Goal: Information Seeking & Learning: Learn about a topic

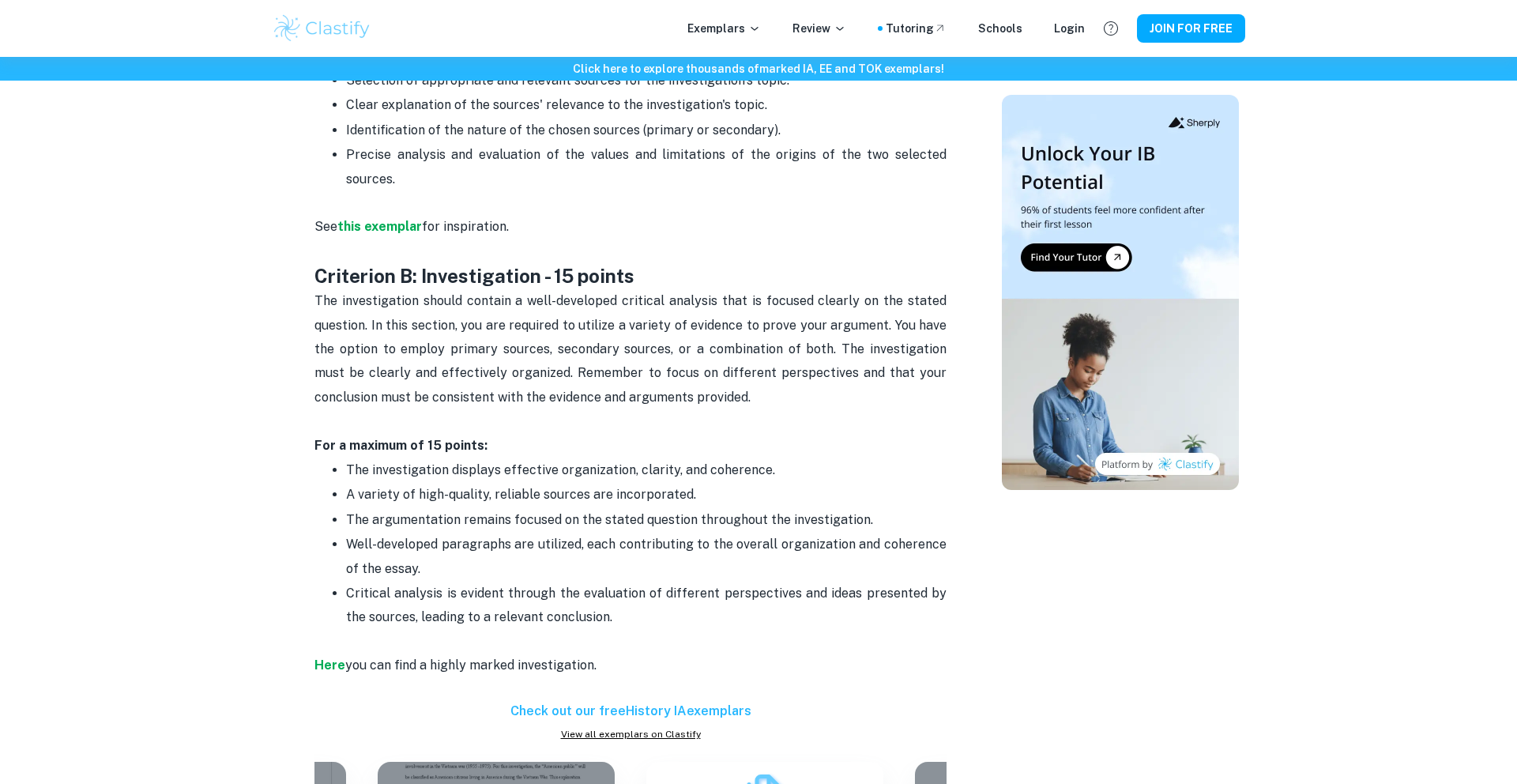
scroll to position [1076, 0]
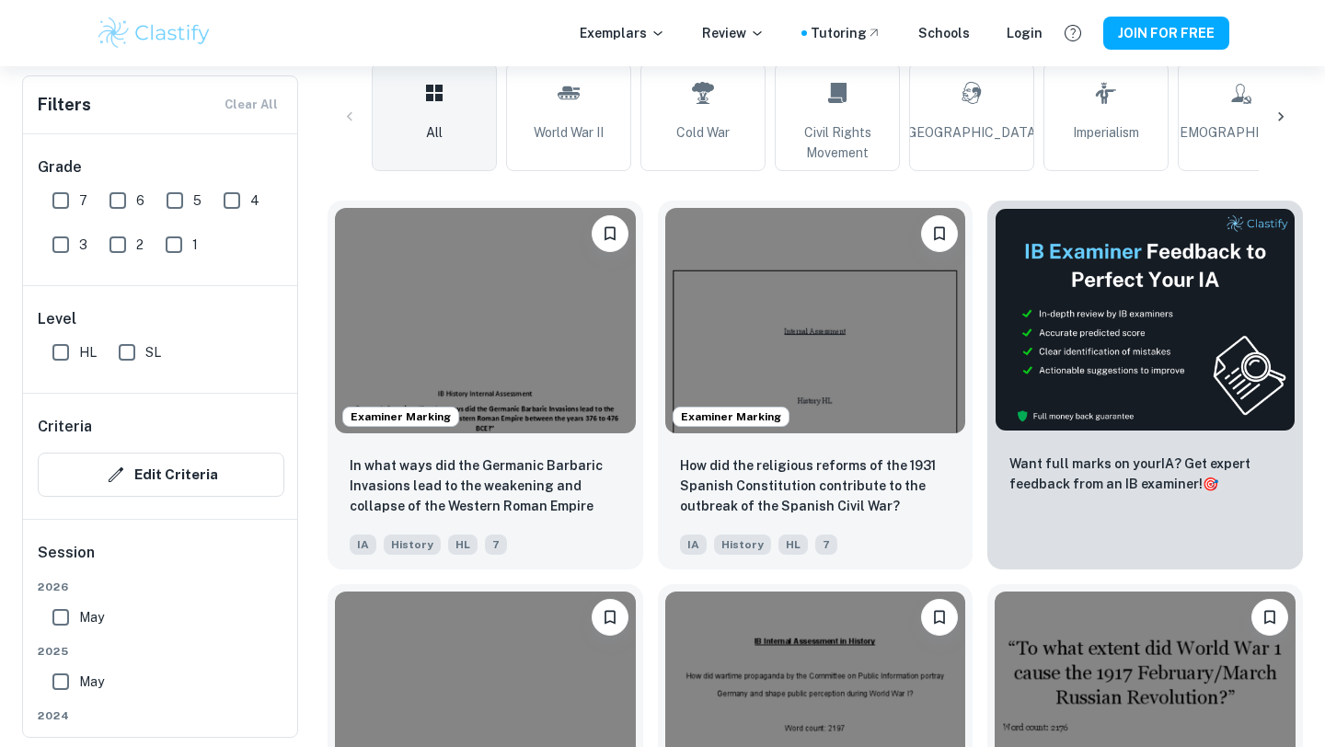
scroll to position [452, 0]
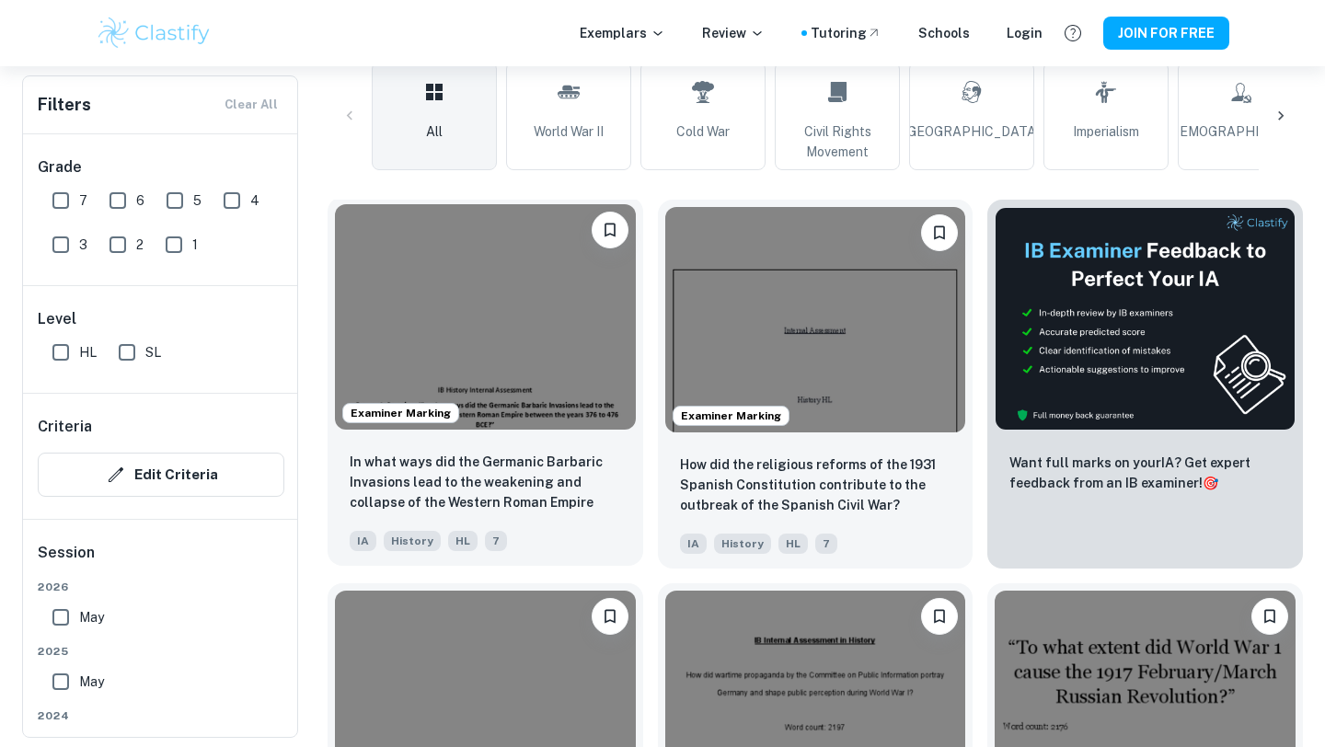
click at [494, 378] on img at bounding box center [485, 316] width 301 height 225
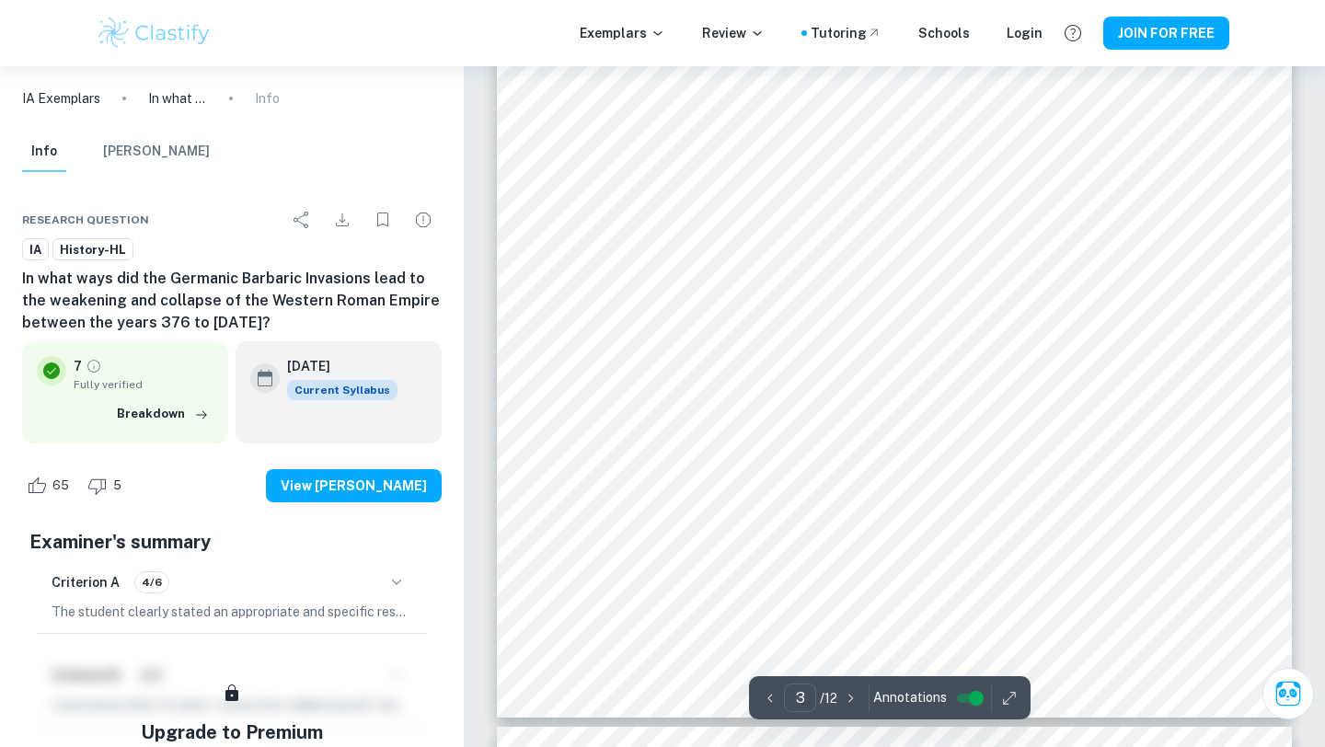
scroll to position [3071, 0]
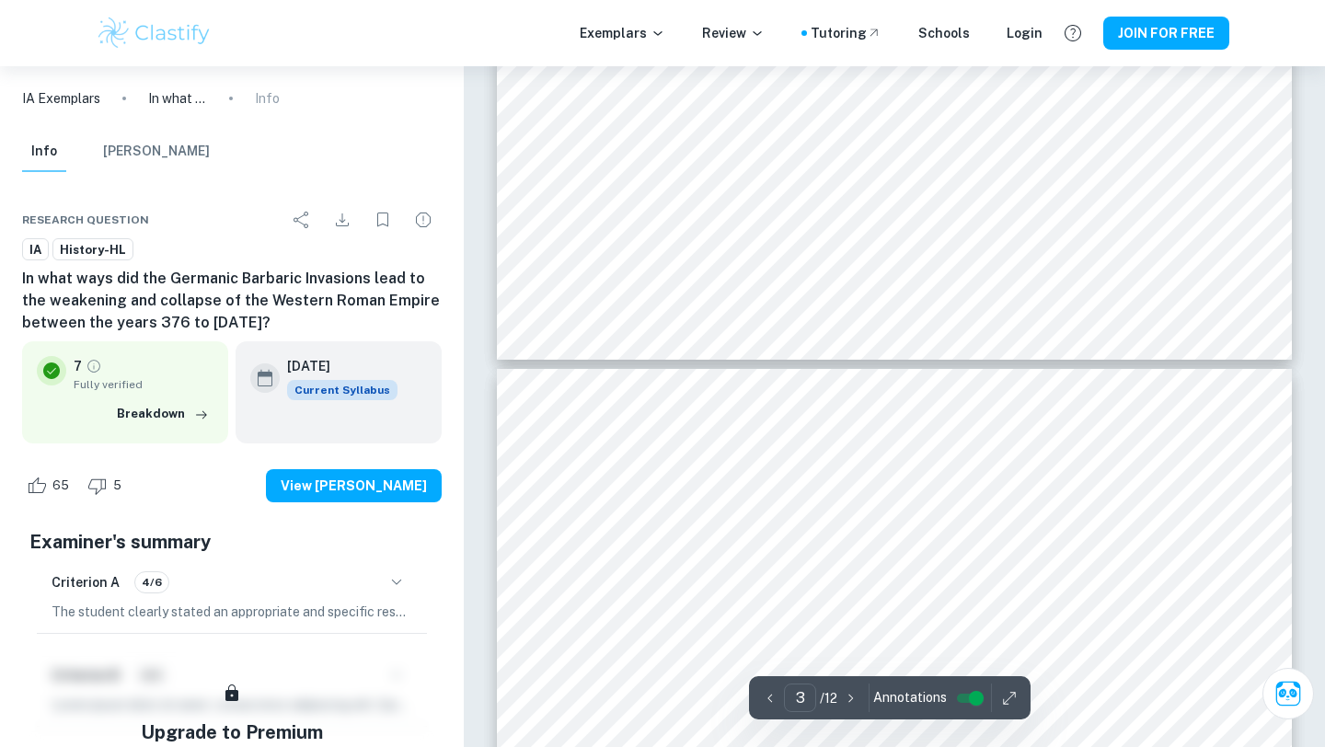
type input "4"
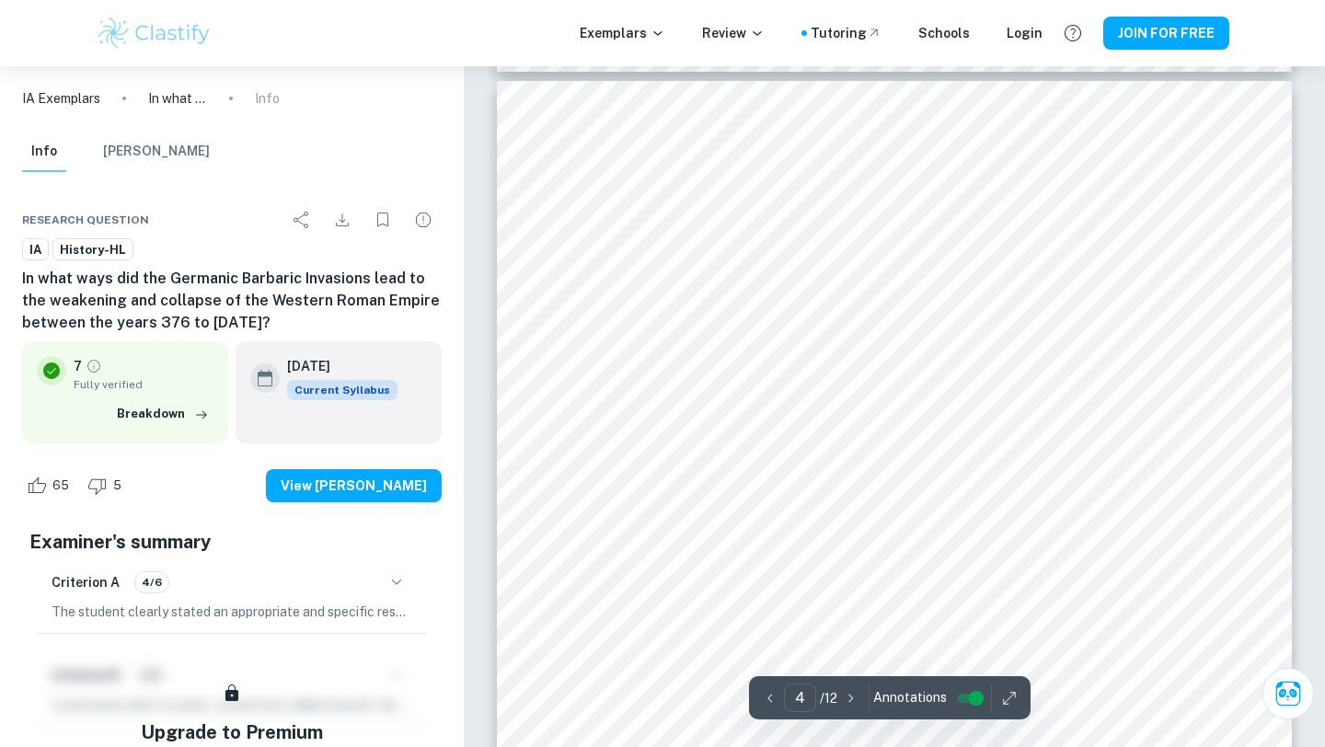
scroll to position [3685, 0]
